Goal: Task Accomplishment & Management: Use online tool/utility

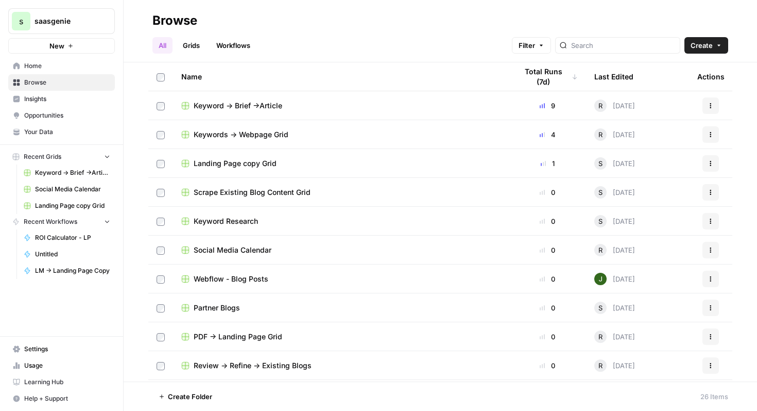
click at [275, 109] on span "Keyword -> Brief ->Article" at bounding box center [238, 105] width 89 height 10
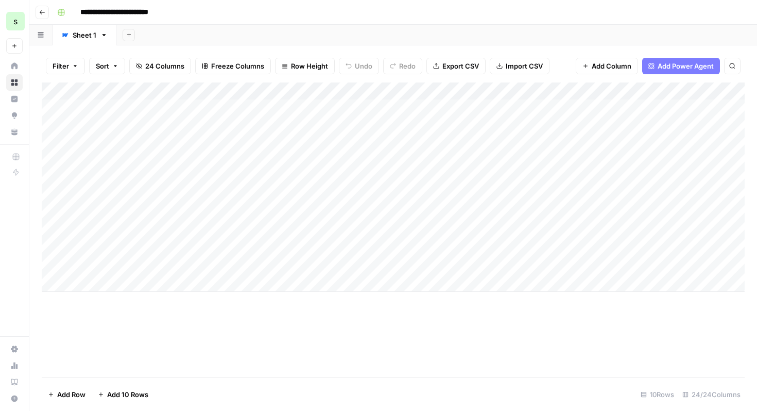
click at [45, 10] on icon "button" at bounding box center [42, 12] width 6 height 6
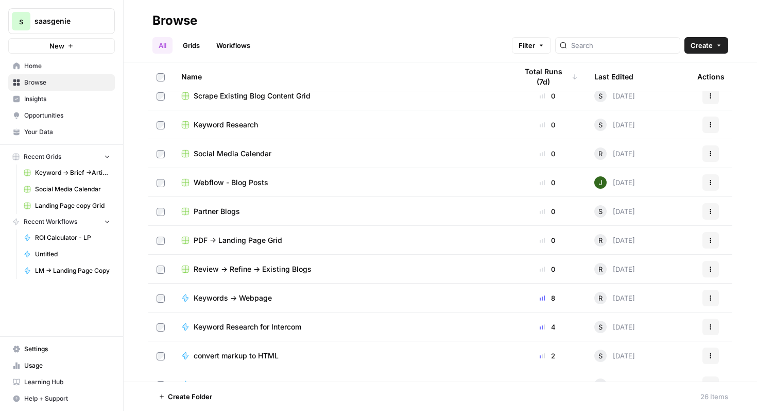
scroll to position [460, 0]
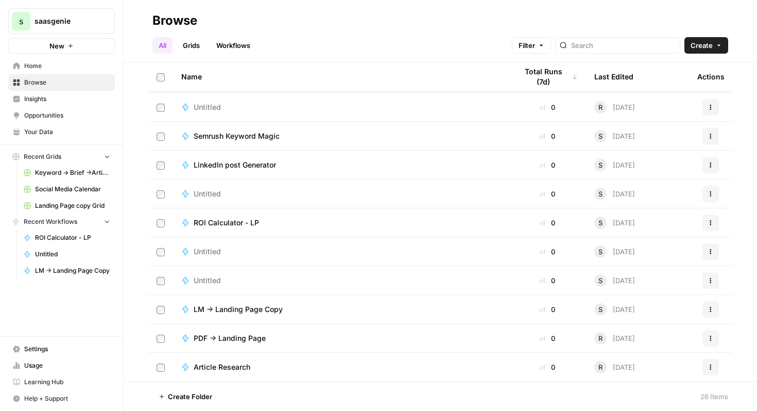
click at [281, 309] on span "LM -> Landing Page Copy" at bounding box center [238, 309] width 89 height 10
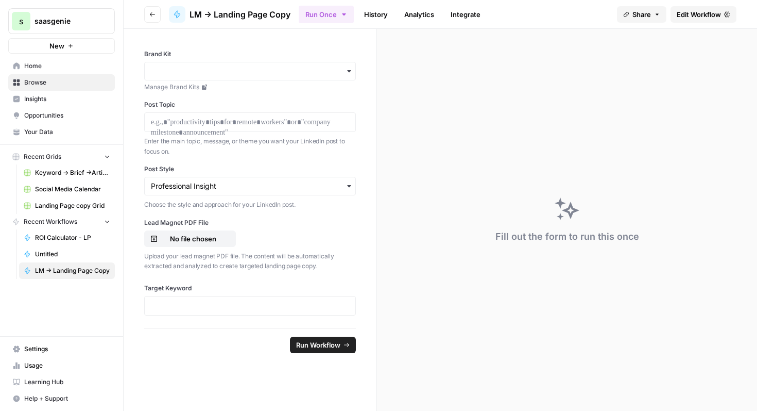
click at [700, 19] on link "Edit Workflow" at bounding box center [704, 14] width 66 height 16
